Goal: Information Seeking & Learning: Learn about a topic

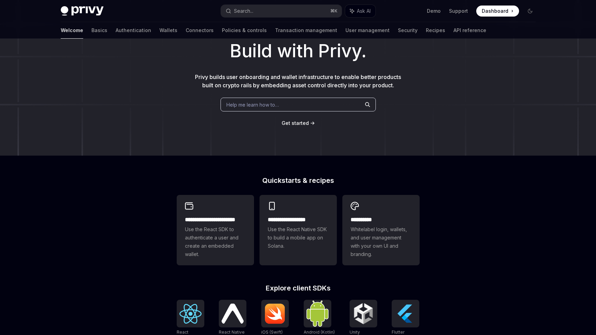
scroll to position [42, 0]
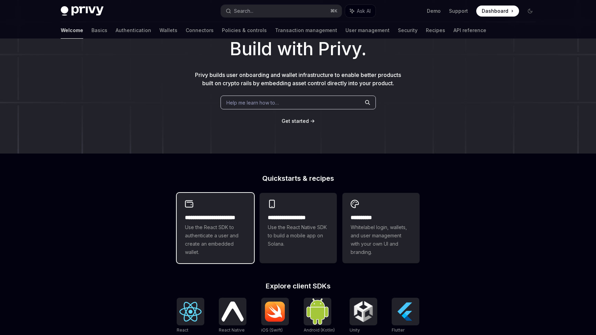
click at [217, 222] on div "**********" at bounding box center [215, 234] width 61 height 43
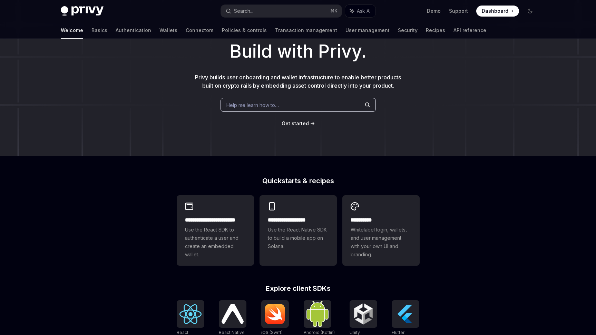
scroll to position [42, 0]
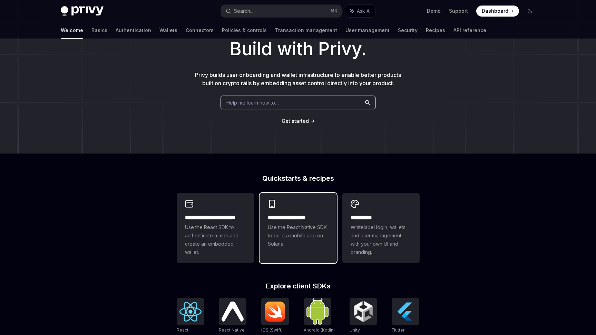
click at [279, 210] on div "**********" at bounding box center [297, 224] width 77 height 62
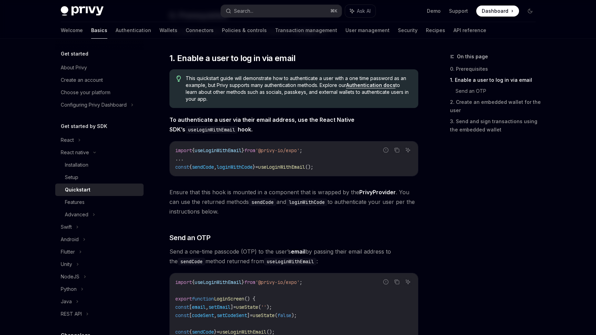
scroll to position [96, 0]
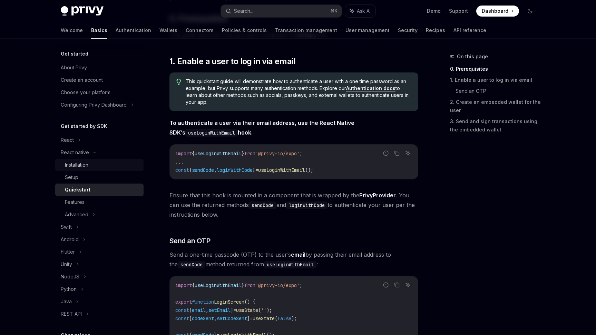
click at [116, 163] on div "Installation" at bounding box center [102, 165] width 74 height 8
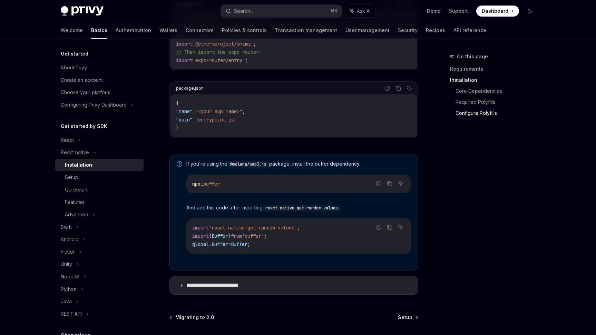
scroll to position [478, 0]
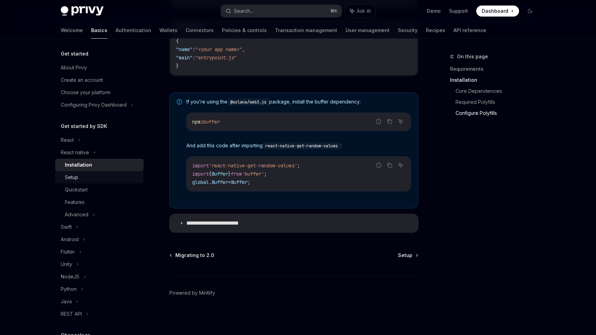
click at [96, 177] on div "Setup" at bounding box center [102, 177] width 74 height 8
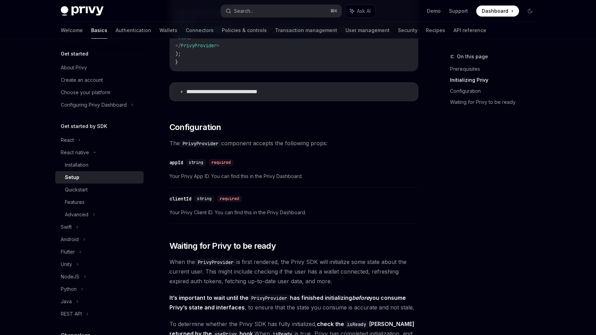
scroll to position [305, 0]
click at [120, 189] on div "Quickstart" at bounding box center [102, 190] width 74 height 8
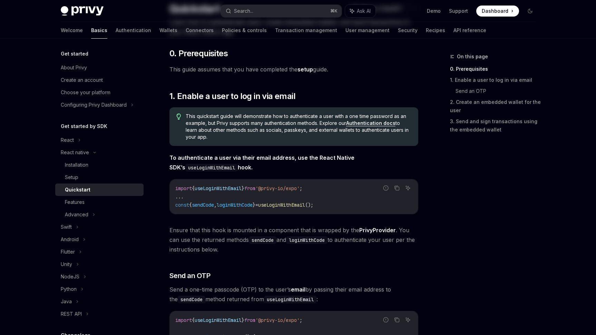
scroll to position [89, 0]
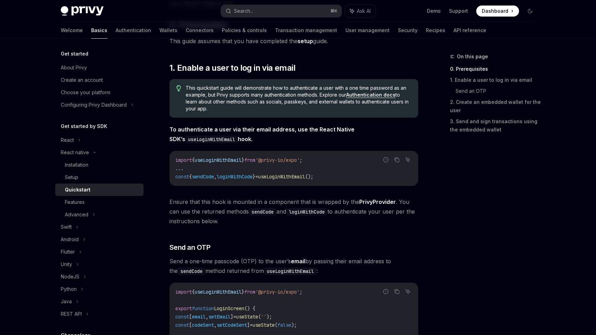
click at [231, 160] on span "useLoginWithEmail" at bounding box center [218, 160] width 47 height 6
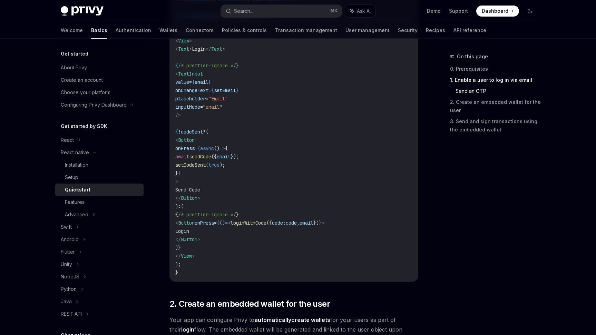
scroll to position [425, 0]
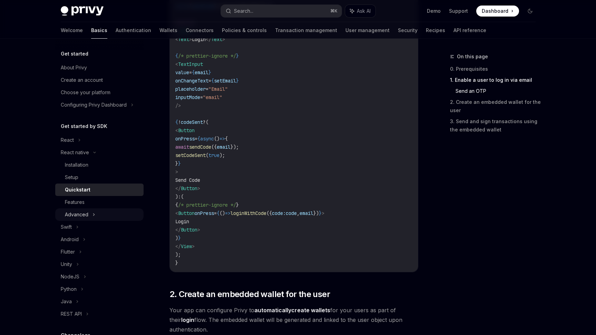
click at [129, 212] on div "Advanced" at bounding box center [99, 214] width 88 height 12
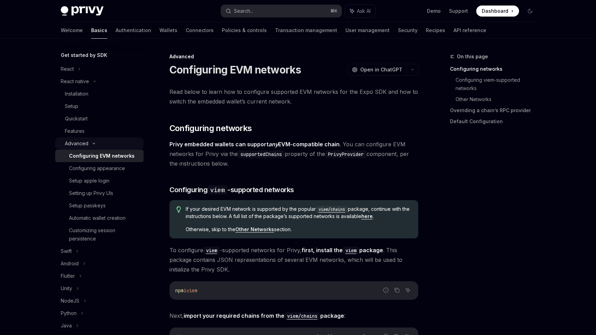
scroll to position [99, 0]
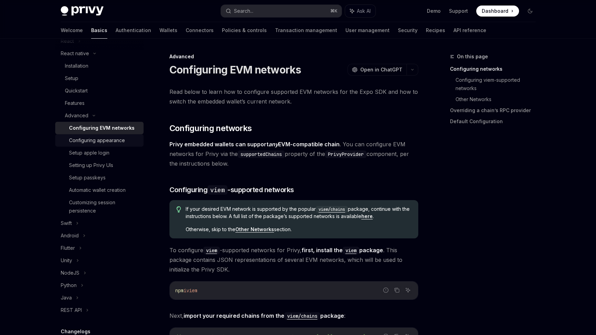
click at [117, 143] on div "Configuring appearance" at bounding box center [97, 140] width 56 height 8
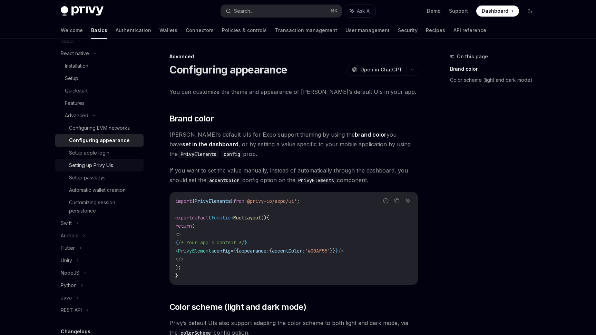
click at [110, 161] on div "Setting up Privy UIs" at bounding box center [91, 165] width 44 height 8
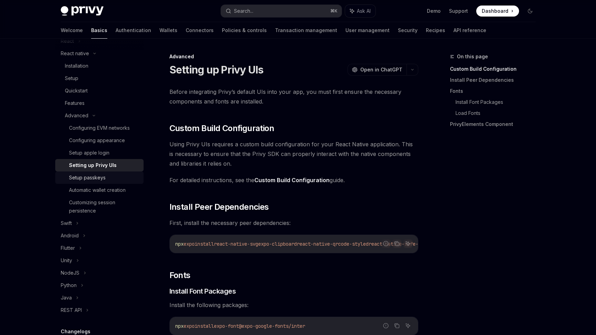
click at [112, 178] on div "Setup passkeys" at bounding box center [104, 177] width 70 height 8
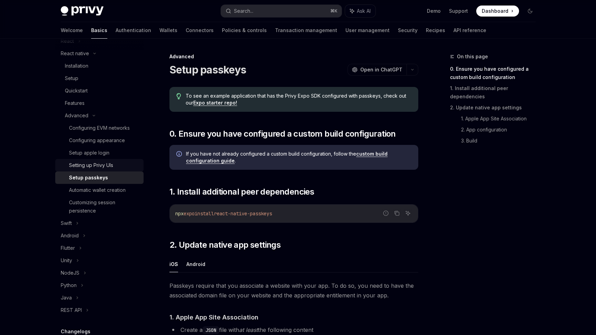
click at [115, 167] on div "Setting up Privy UIs" at bounding box center [104, 165] width 70 height 8
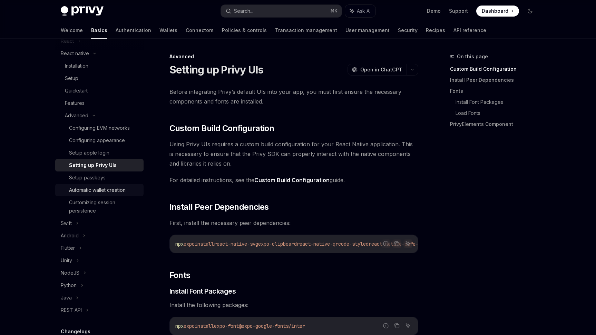
click at [115, 186] on div "Automatic wallet creation" at bounding box center [97, 190] width 57 height 8
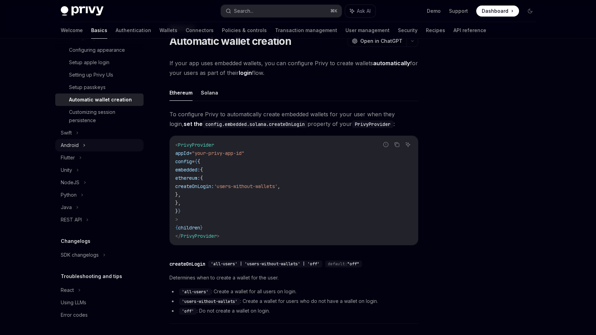
scroll to position [187, 0]
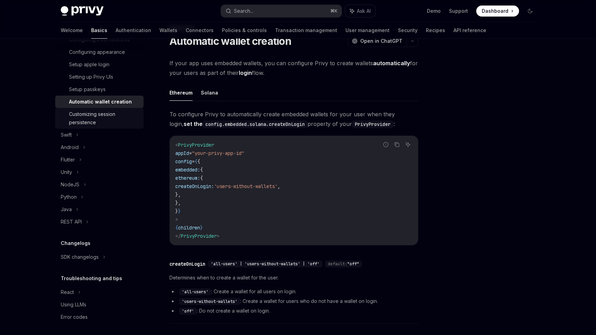
click at [117, 118] on div "Customizing session persistence" at bounding box center [104, 118] width 70 height 17
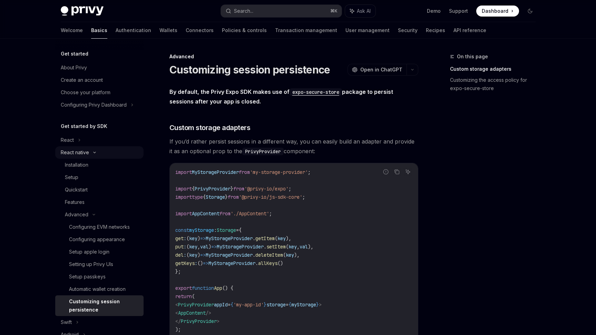
click at [108, 150] on div "React native" at bounding box center [99, 152] width 88 height 12
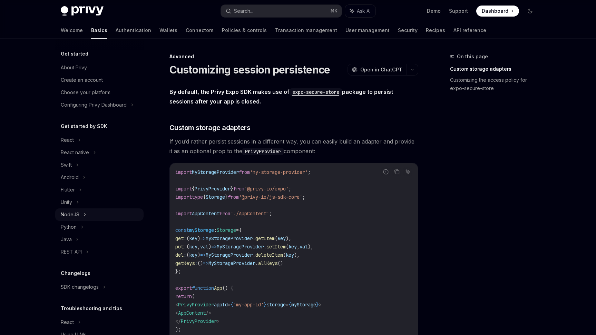
click at [101, 216] on div "NodeJS" at bounding box center [99, 214] width 88 height 12
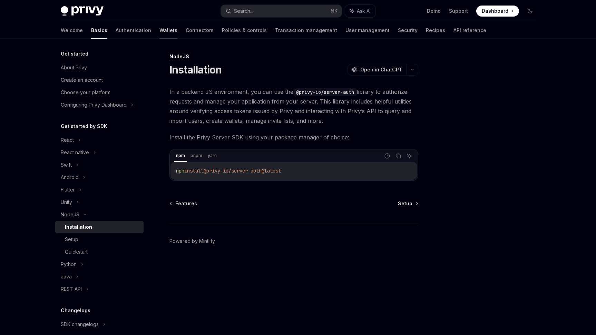
click at [159, 33] on link "Wallets" at bounding box center [168, 30] width 18 height 17
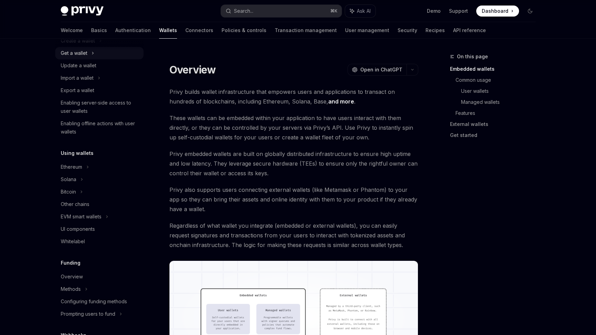
scroll to position [84, 0]
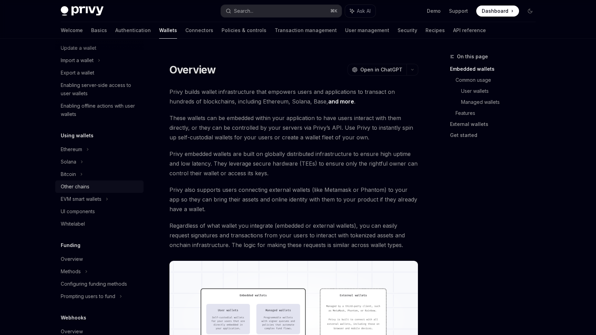
click at [106, 184] on div "Other chains" at bounding box center [100, 186] width 79 height 8
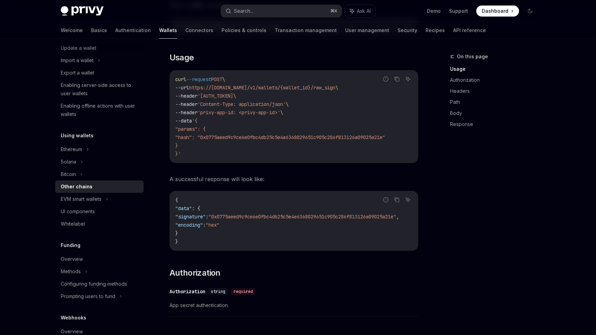
scroll to position [185, 0]
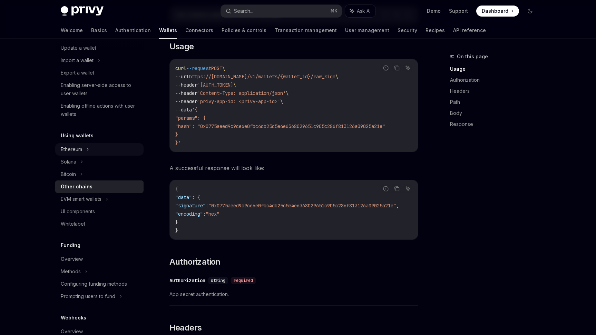
click at [123, 152] on div "Ethereum" at bounding box center [99, 149] width 88 height 12
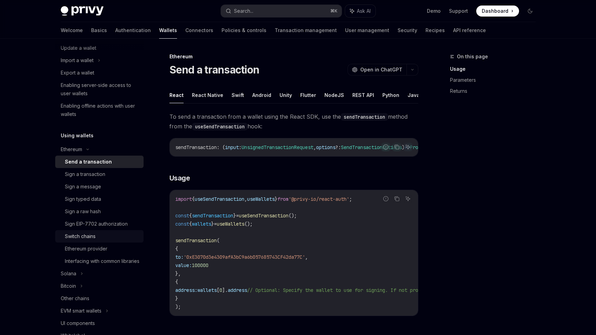
click at [120, 236] on div "Switch chains" at bounding box center [102, 236] width 74 height 8
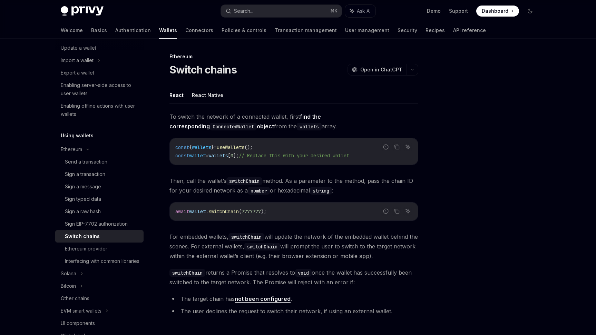
scroll to position [7, 0]
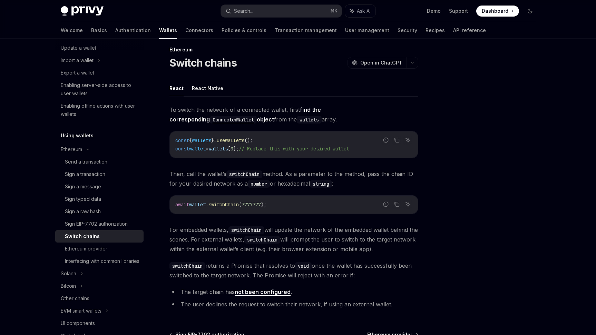
click at [251, 204] on span "7777777" at bounding box center [250, 204] width 19 height 6
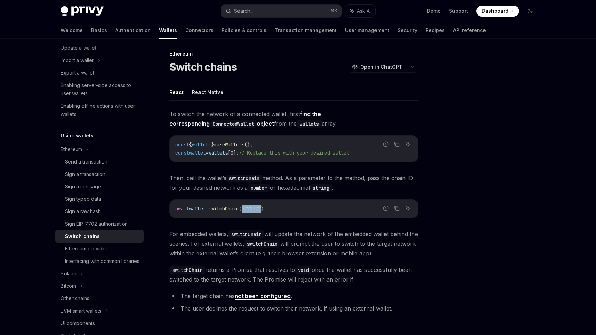
scroll to position [0, 0]
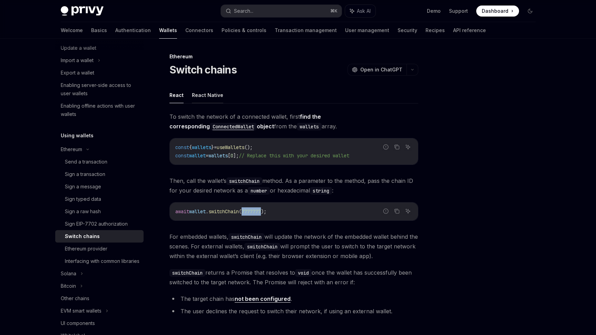
click at [210, 93] on button "React Native" at bounding box center [207, 95] width 31 height 16
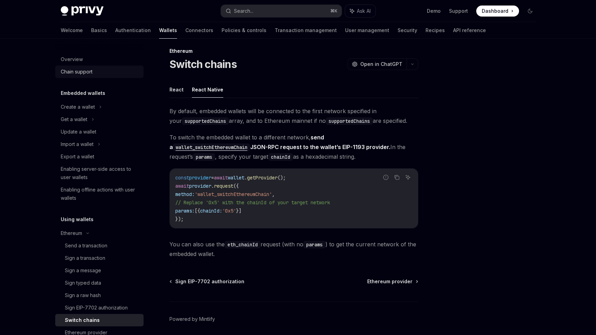
click at [97, 72] on div "Chain support" at bounding box center [100, 72] width 79 height 8
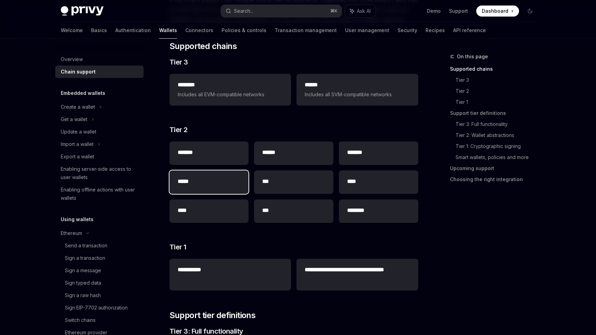
scroll to position [49, 0]
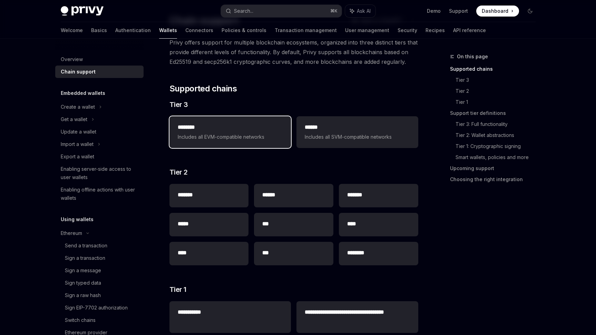
click at [246, 135] on span "Includes all EVM-compatible networks" at bounding box center [230, 137] width 105 height 8
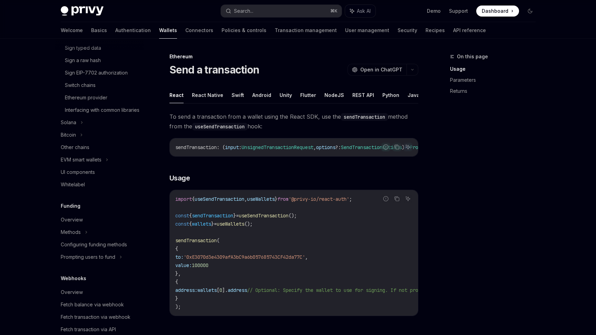
click at [73, 12] on img at bounding box center [82, 11] width 43 height 10
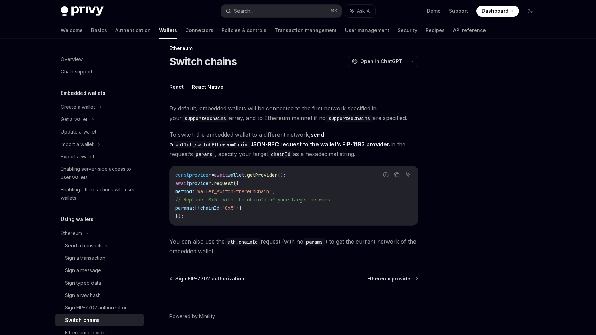
scroll to position [6, 0]
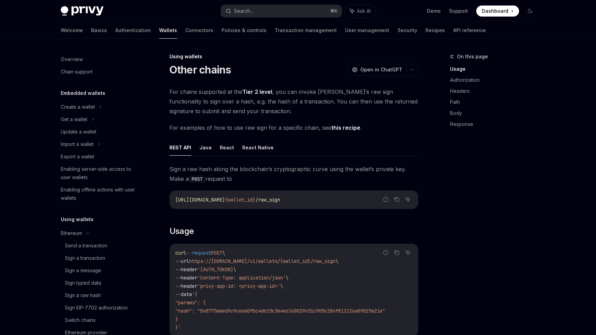
scroll to position [203, 0]
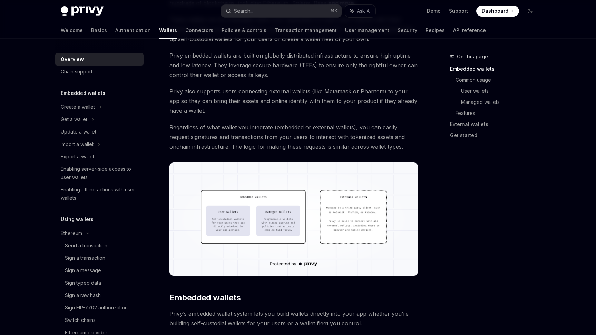
scroll to position [143, 0]
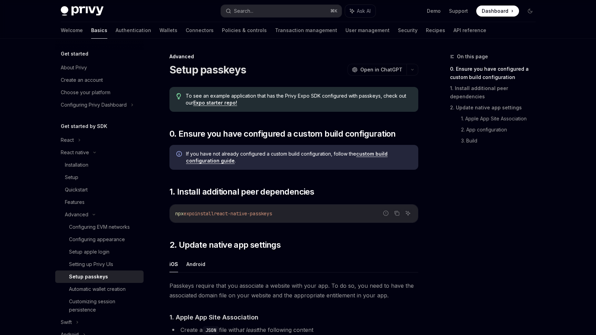
type textarea "*"
